Goal: Transaction & Acquisition: Purchase product/service

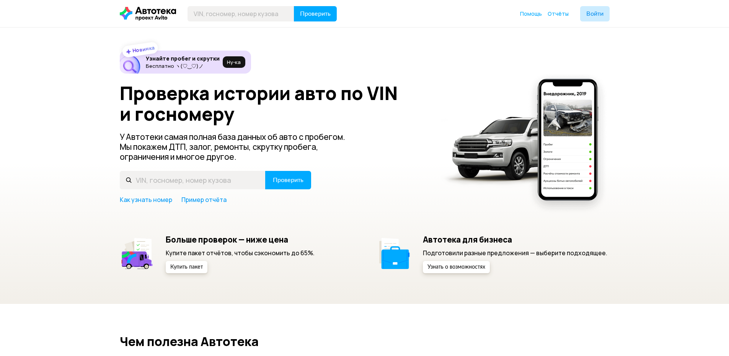
drag, startPoint x: 242, startPoint y: 169, endPoint x: 239, endPoint y: 177, distance: 8.2
click at [241, 169] on div "Проверка истории авто по VIN и госномеру У Автотеки самая полная база данных об…" at bounding box center [365, 143] width 490 height 121
click at [239, 177] on input "text" at bounding box center [193, 180] width 146 height 18
type input "0882ВВ198"
click at [265, 171] on button "Проверить" at bounding box center [288, 180] width 46 height 18
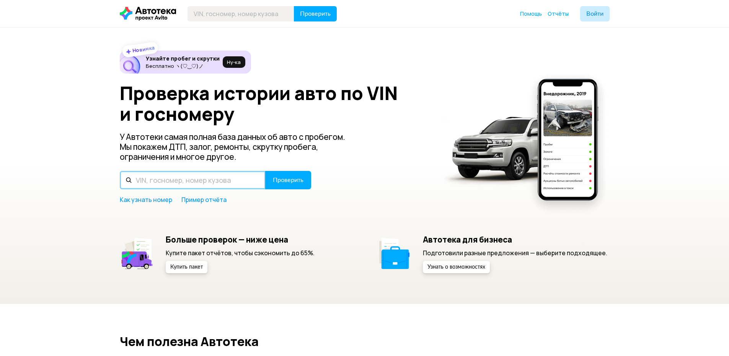
click at [187, 174] on input "text" at bounding box center [193, 180] width 146 height 18
type input "Р"
type input "О128ОН198"
click at [265, 171] on button "Проверить" at bounding box center [288, 180] width 46 height 18
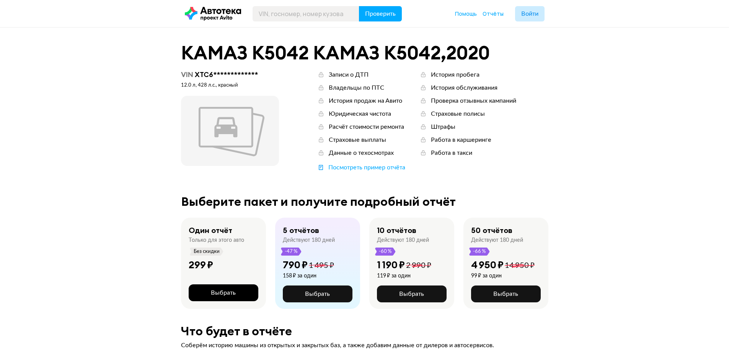
click at [223, 294] on span "Выбрать" at bounding box center [223, 292] width 25 height 6
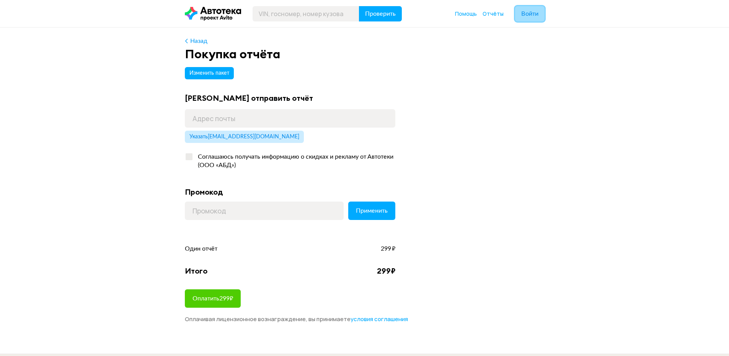
click at [522, 15] on span "Войти" at bounding box center [530, 14] width 17 height 6
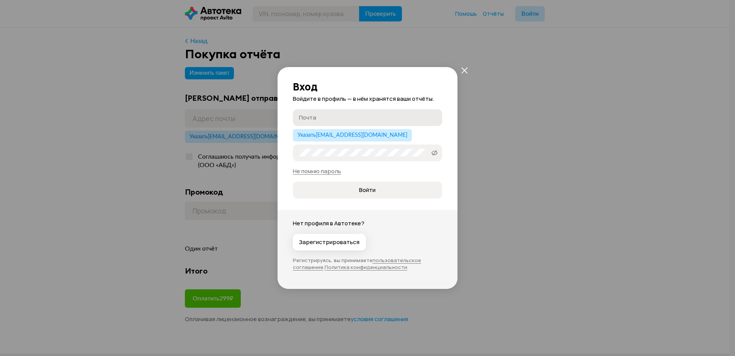
click at [373, 120] on input "Почта" at bounding box center [368, 117] width 139 height 8
click at [349, 134] on span "Указать [EMAIL_ADDRESS][DOMAIN_NAME]" at bounding box center [353, 134] width 110 height 5
type input "[EMAIL_ADDRESS][DOMAIN_NAME]"
click at [549, 132] on div "Вход Войдите в профиль — в нём хранятся ваши отчёты. [EMAIL_ADDRESS][DOMAIN_NAM…" at bounding box center [367, 178] width 735 height 356
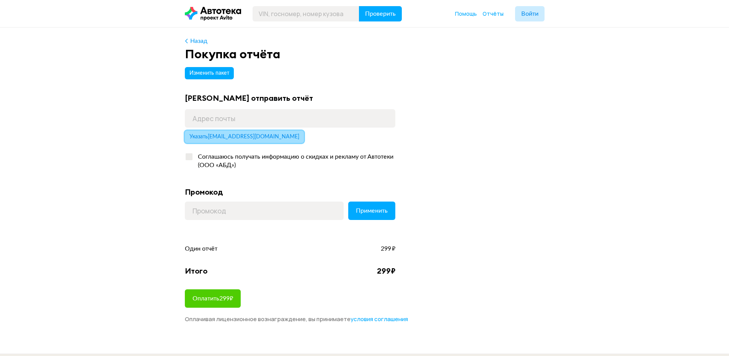
click at [223, 135] on span "Указать [EMAIL_ADDRESS][DOMAIN_NAME]" at bounding box center [245, 136] width 110 height 5
type input "[EMAIL_ADDRESS][DOMAIN_NAME]"
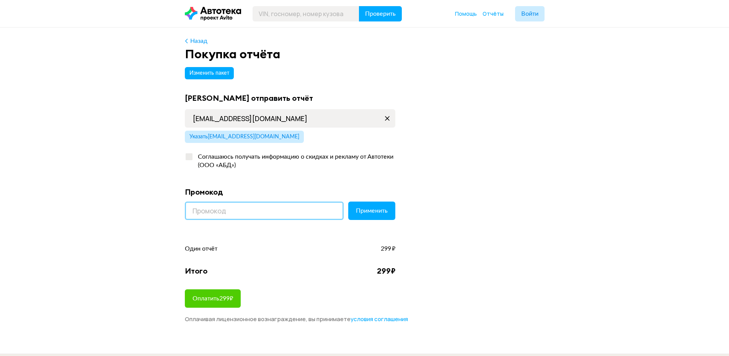
click at [220, 209] on input at bounding box center [264, 210] width 159 height 18
paste input "PROMOCODI"
type input "PROMOCODI"
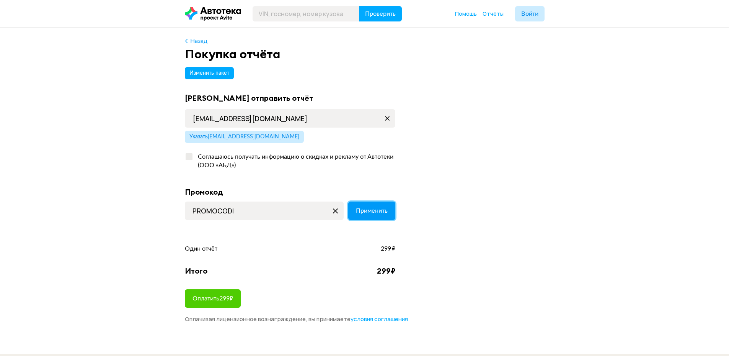
click at [383, 209] on span "Применить" at bounding box center [372, 211] width 32 height 6
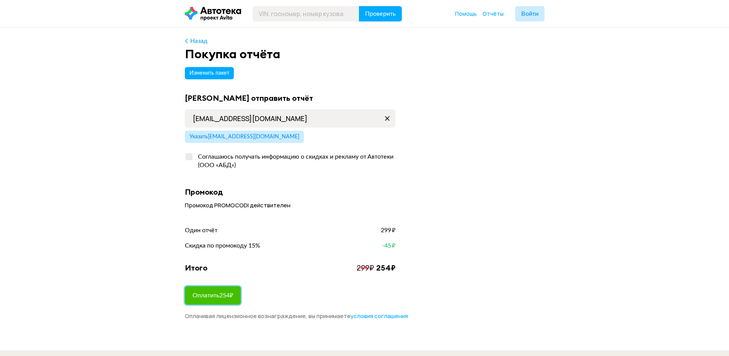
click at [206, 297] on span "Оплатить 254 ₽" at bounding box center [213, 295] width 41 height 6
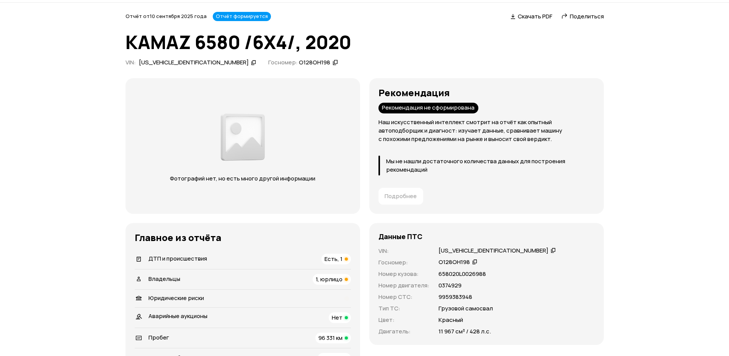
scroll to position [38, 0]
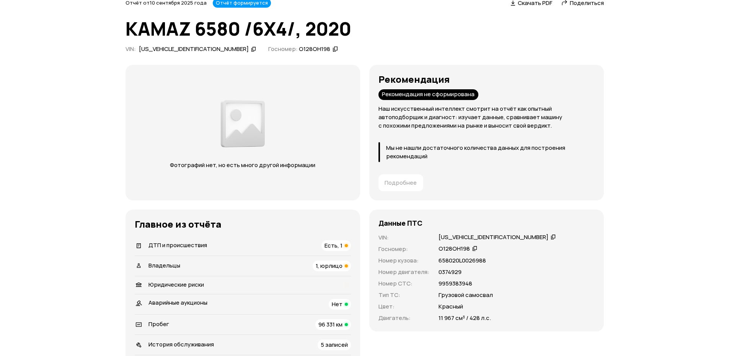
click at [333, 273] on li "Владельцы 1, юрлицо" at bounding box center [243, 265] width 216 height 20
click at [333, 269] on span "1, юрлицо" at bounding box center [329, 266] width 27 height 8
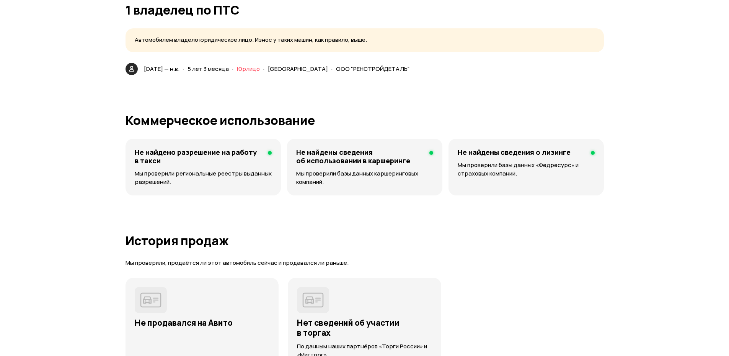
scroll to position [1741, 0]
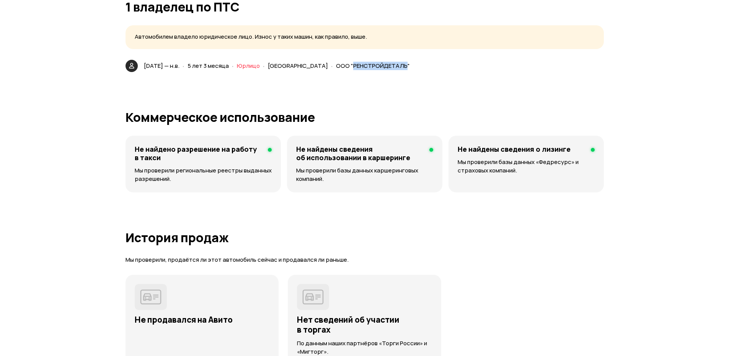
drag, startPoint x: 347, startPoint y: 65, endPoint x: 399, endPoint y: 63, distance: 52.1
click at [399, 63] on span "ООО "РЕНСТРОЙДЕТАЛЬ"" at bounding box center [373, 66] width 74 height 8
copy span "РЕНСТРОЙДЕТАЛЬ"
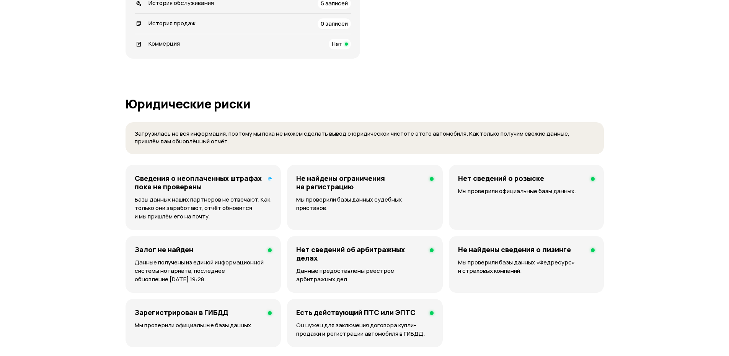
scroll to position [383, 0]
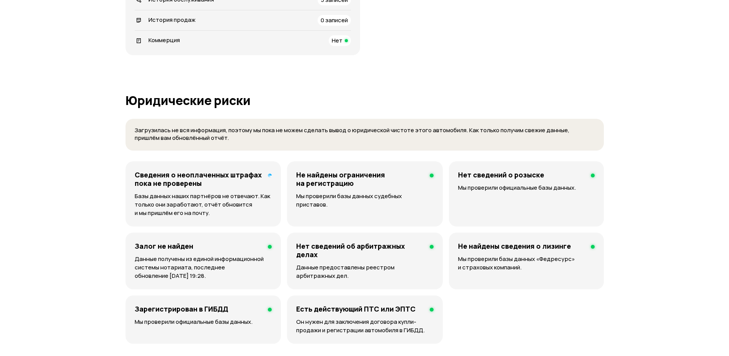
click at [165, 248] on h4 "Залог не найден" at bounding box center [164, 246] width 59 height 8
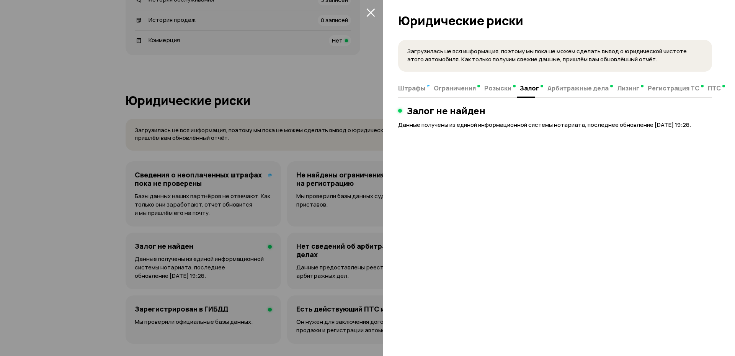
click at [280, 178] on div at bounding box center [367, 178] width 735 height 356
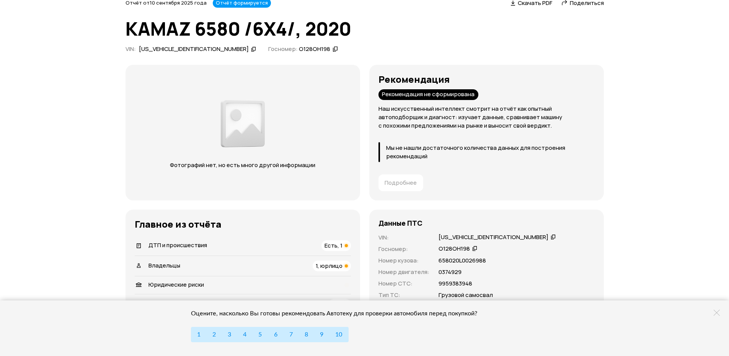
scroll to position [0, 0]
